Goal: Information Seeking & Learning: Learn about a topic

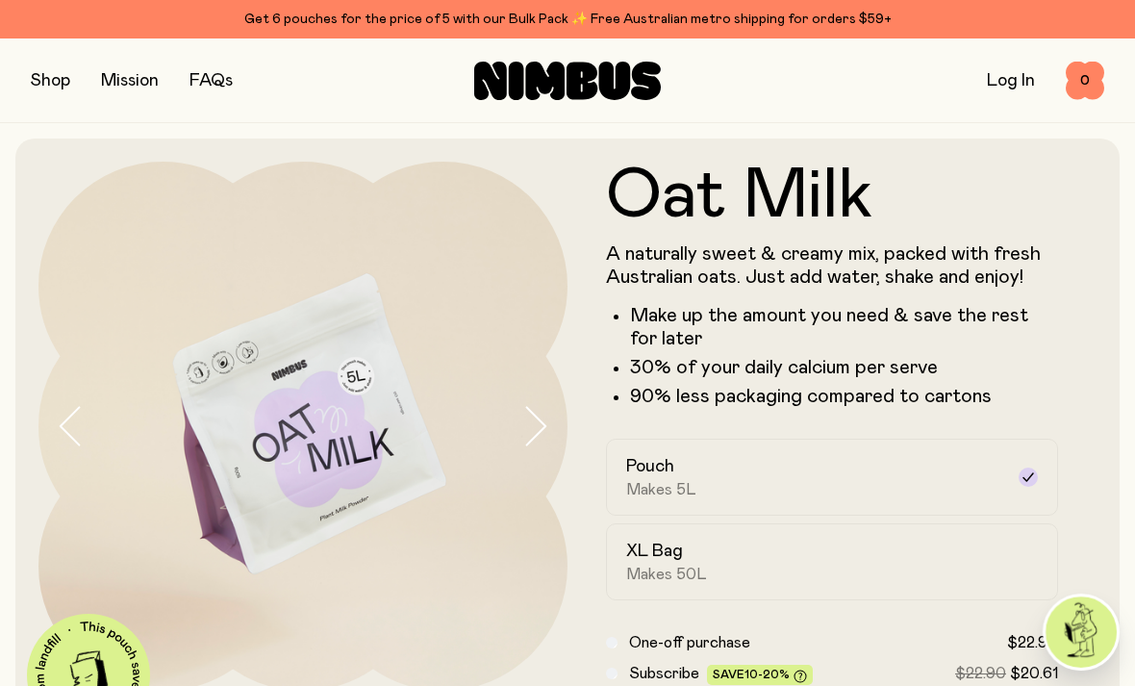
click at [44, 78] on button "button" at bounding box center [50, 80] width 39 height 27
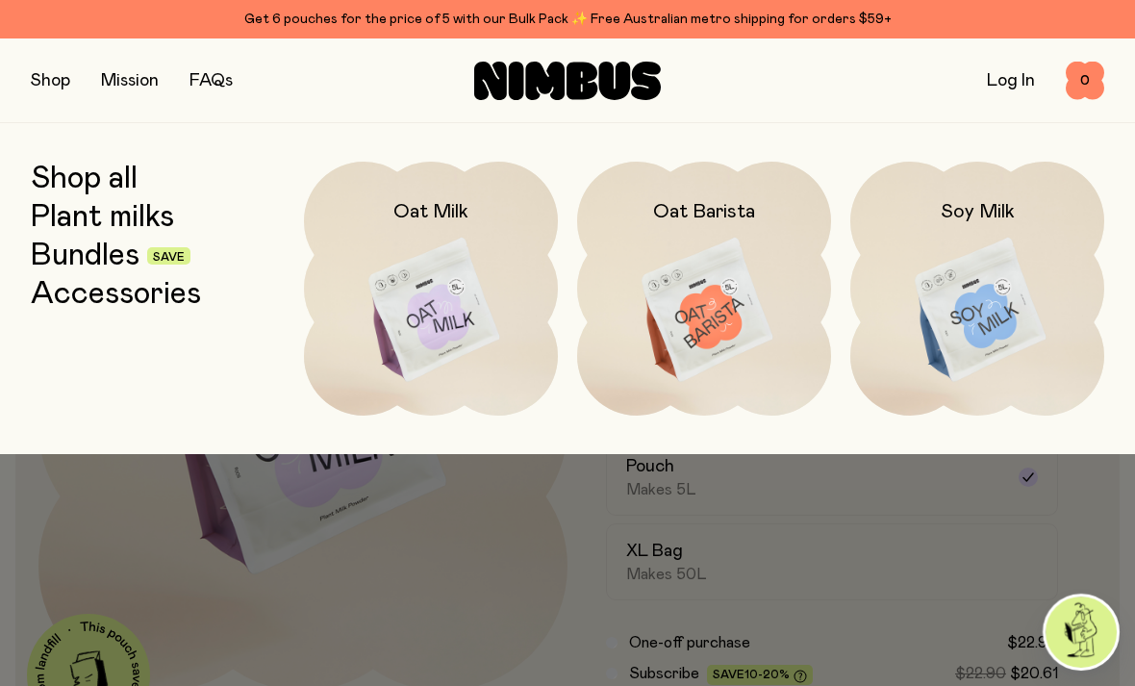
click at [141, 219] on link "Plant milks" at bounding box center [102, 217] width 143 height 35
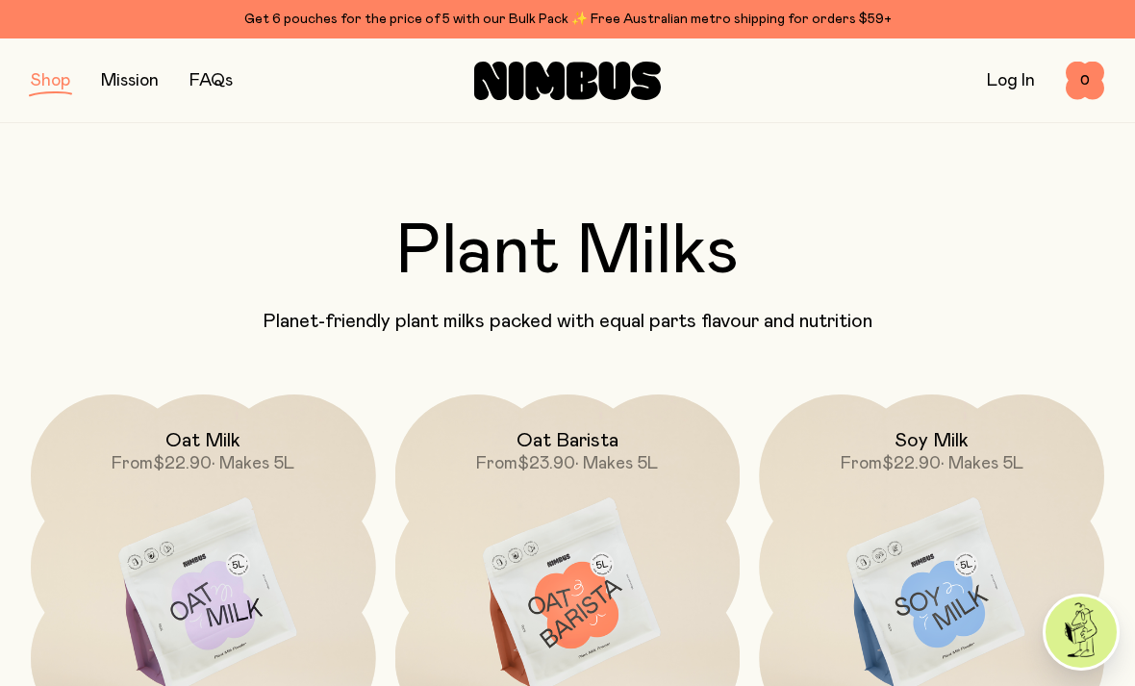
scroll to position [18, 0]
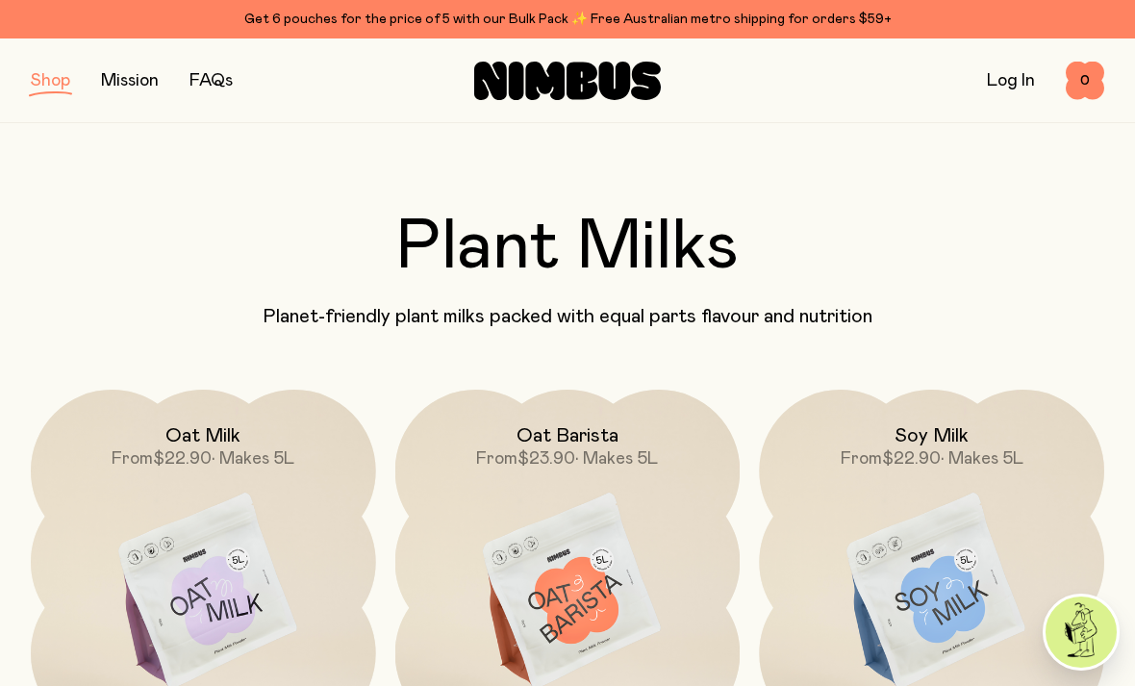
click at [970, 570] on img at bounding box center [931, 592] width 345 height 405
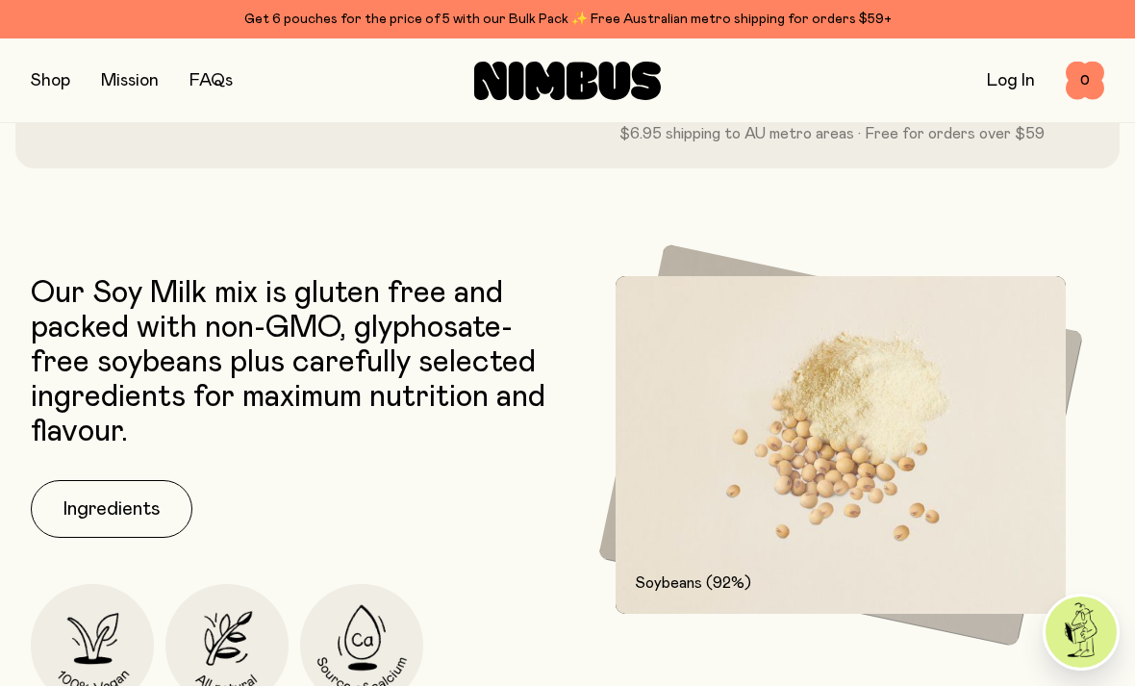
scroll to position [739, 0]
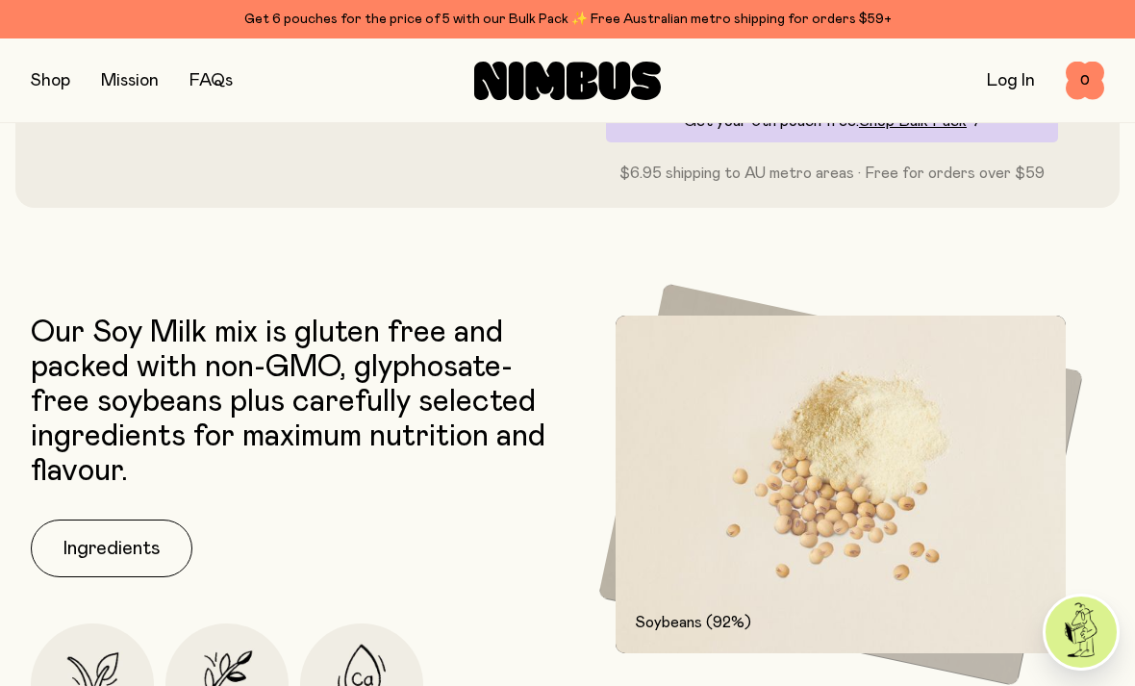
click at [899, 558] on img at bounding box center [841, 484] width 450 height 338
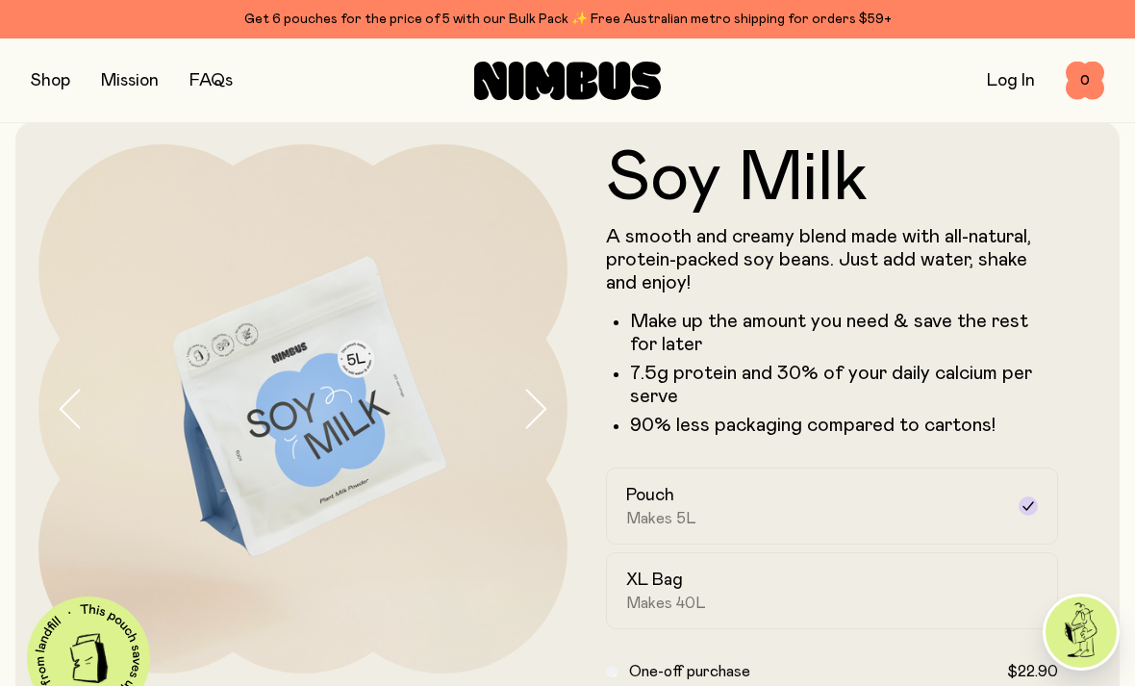
scroll to position [0, 0]
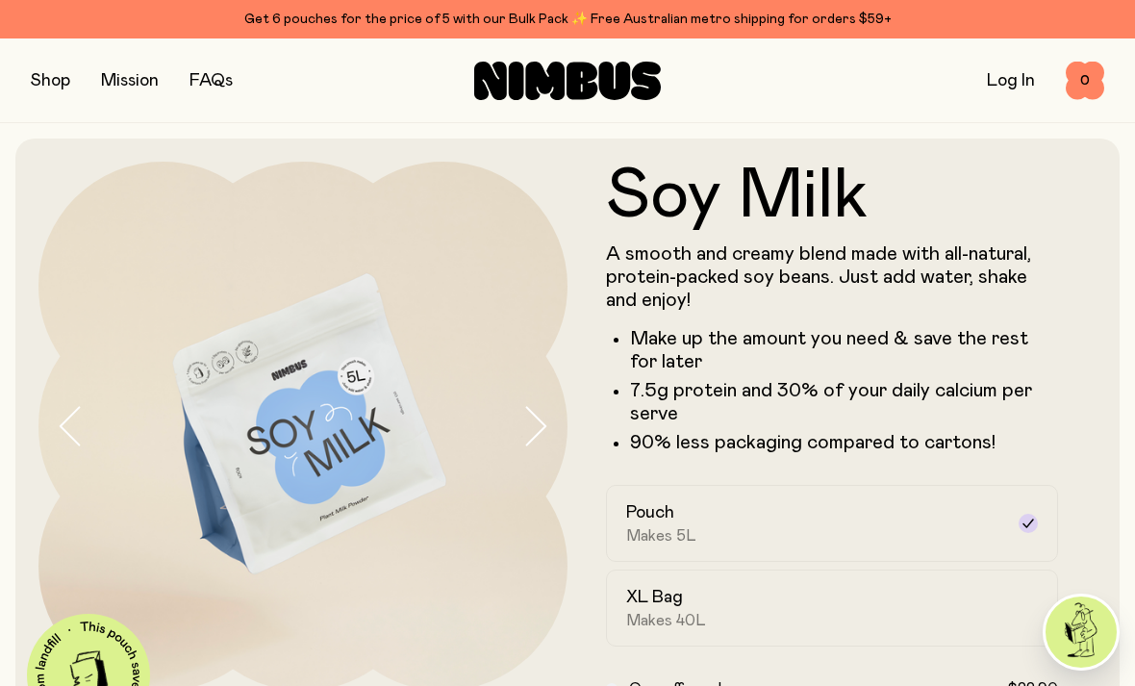
click at [210, 72] on link "FAQs" at bounding box center [210, 80] width 43 height 17
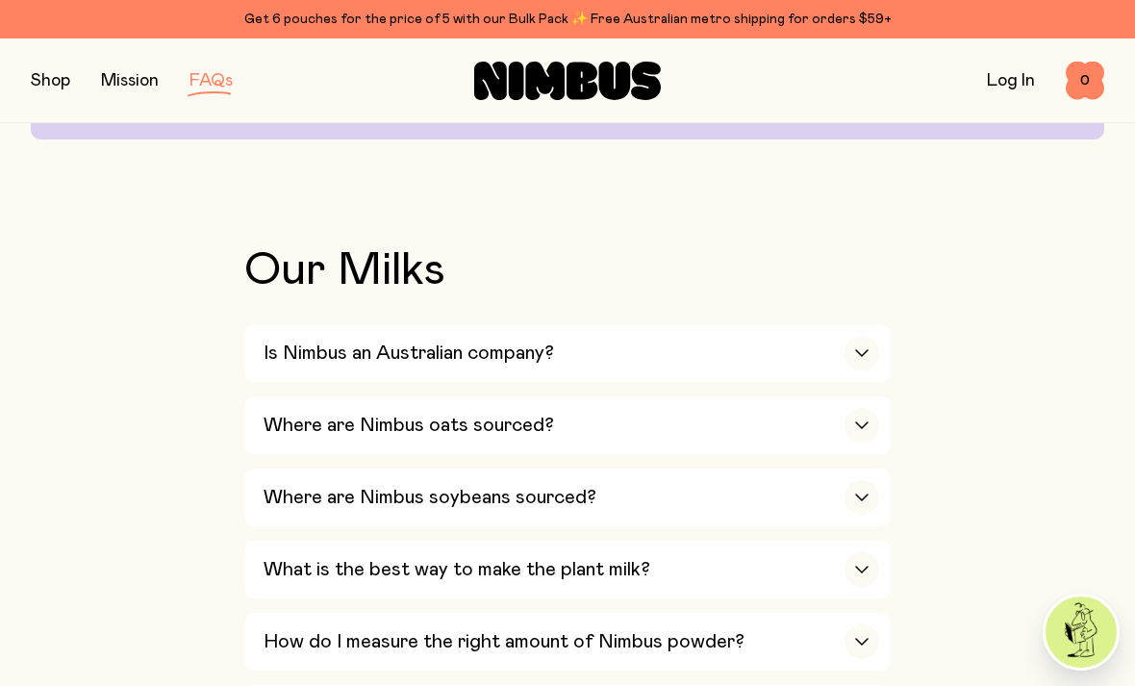
scroll to position [552, 0]
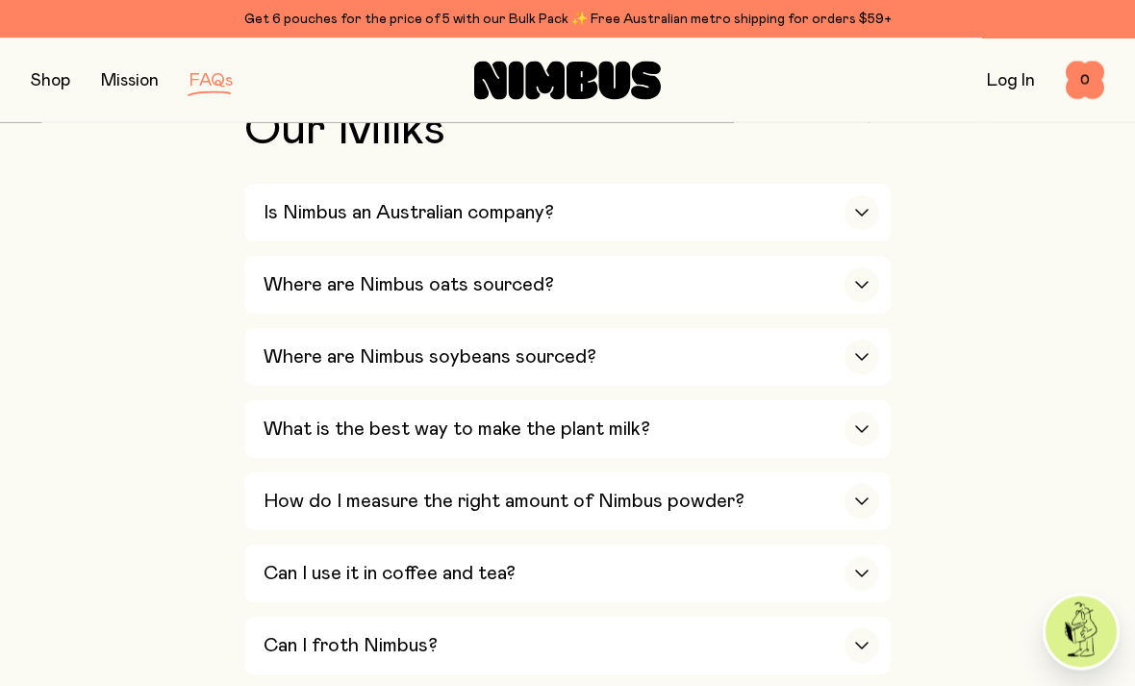
click at [869, 352] on div "button" at bounding box center [861, 357] width 35 height 35
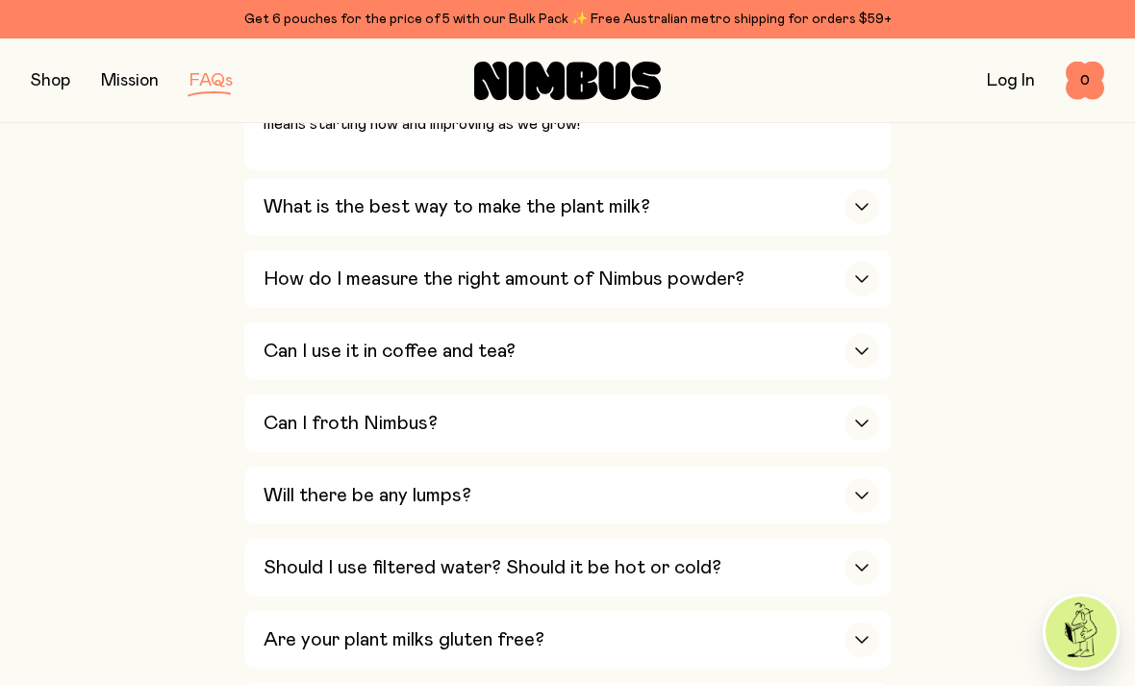
scroll to position [1186, 0]
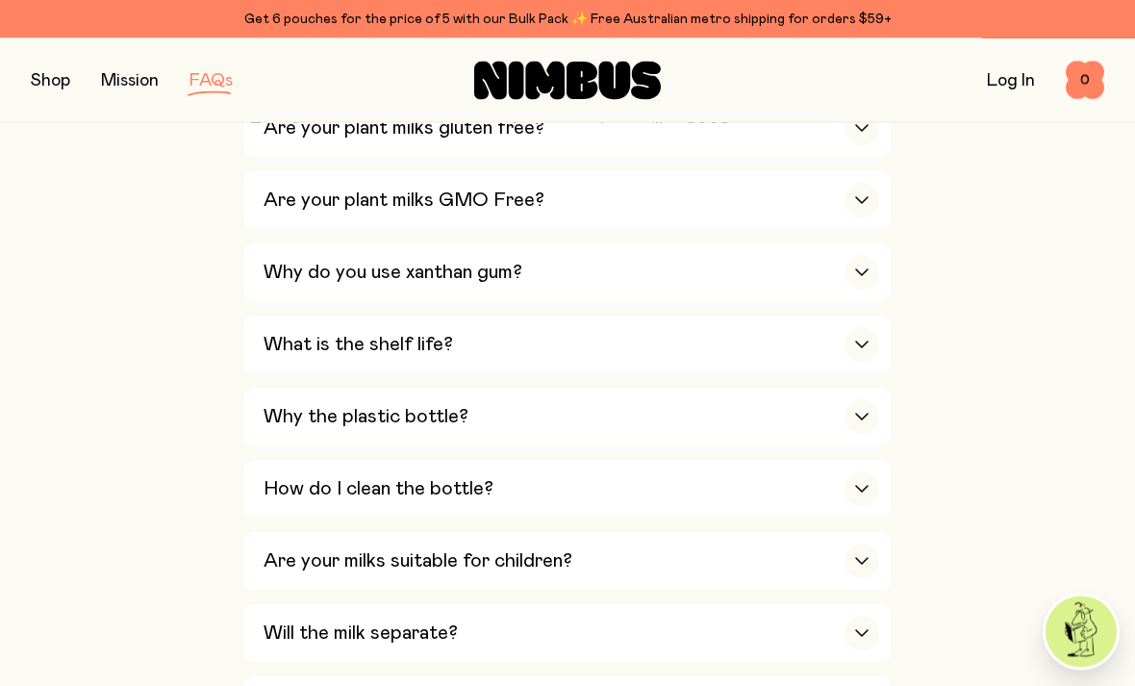
click at [859, 544] on div "button" at bounding box center [861, 561] width 35 height 35
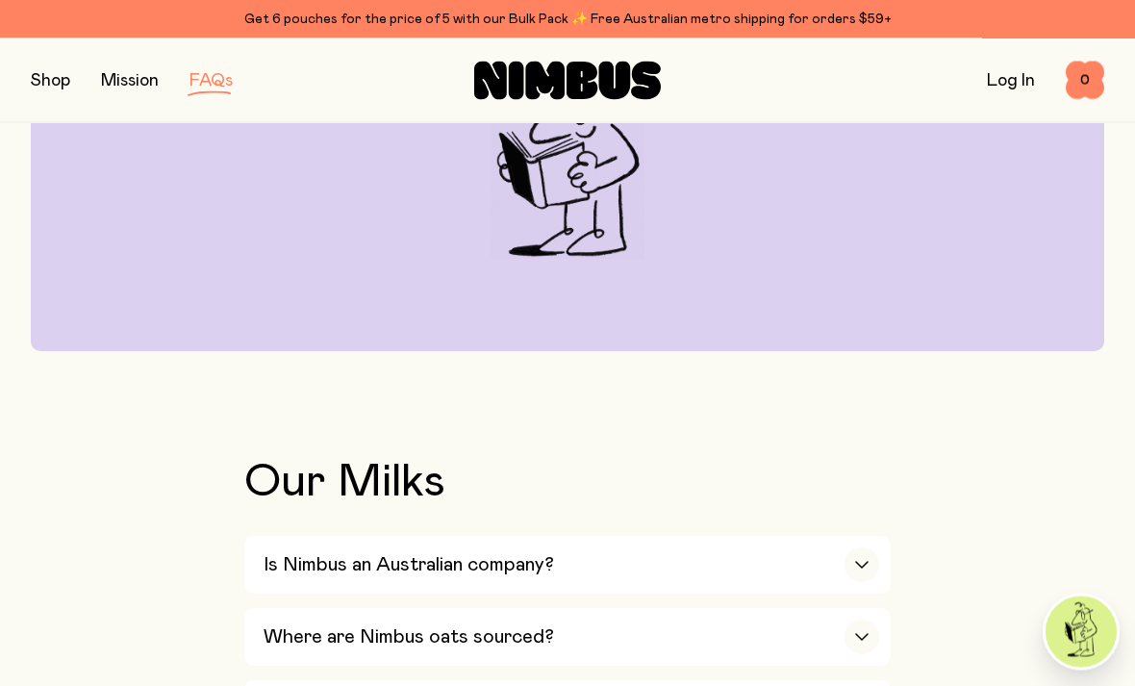
scroll to position [0, 0]
